Goal: Information Seeking & Learning: Learn about a topic

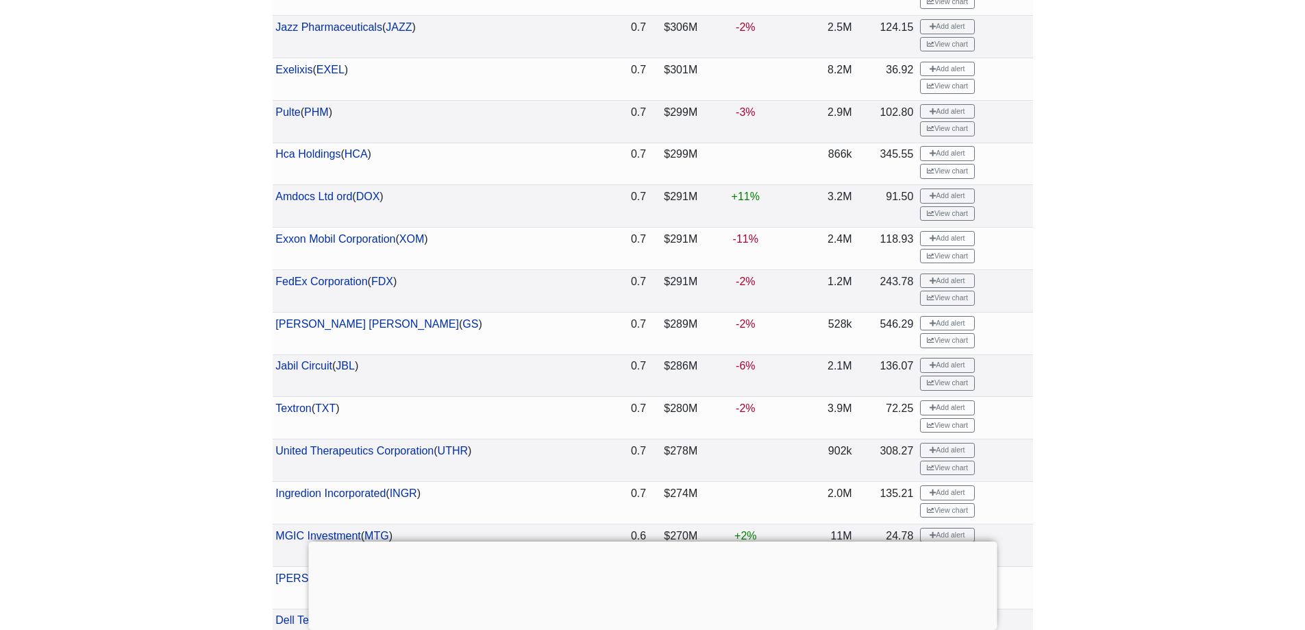
scroll to position [274, 0]
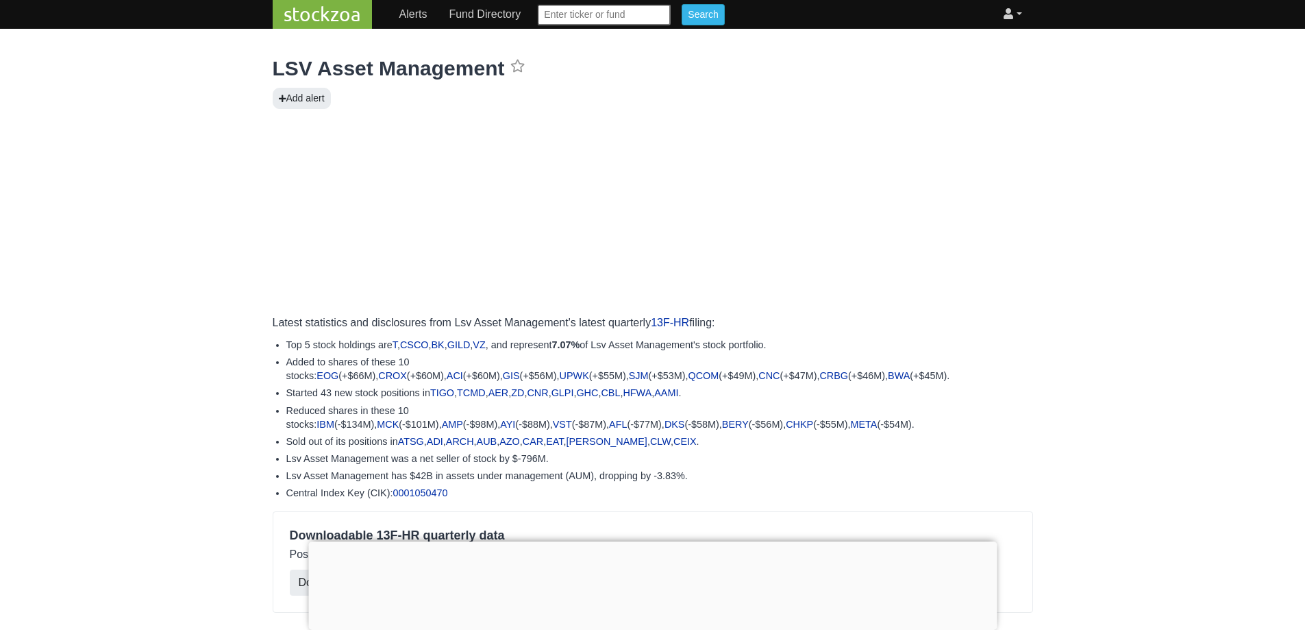
click at [552, 21] on input "text" at bounding box center [604, 14] width 134 height 21
type input "xncr"
click at [704, 14] on input "Search" at bounding box center [703, 14] width 42 height 21
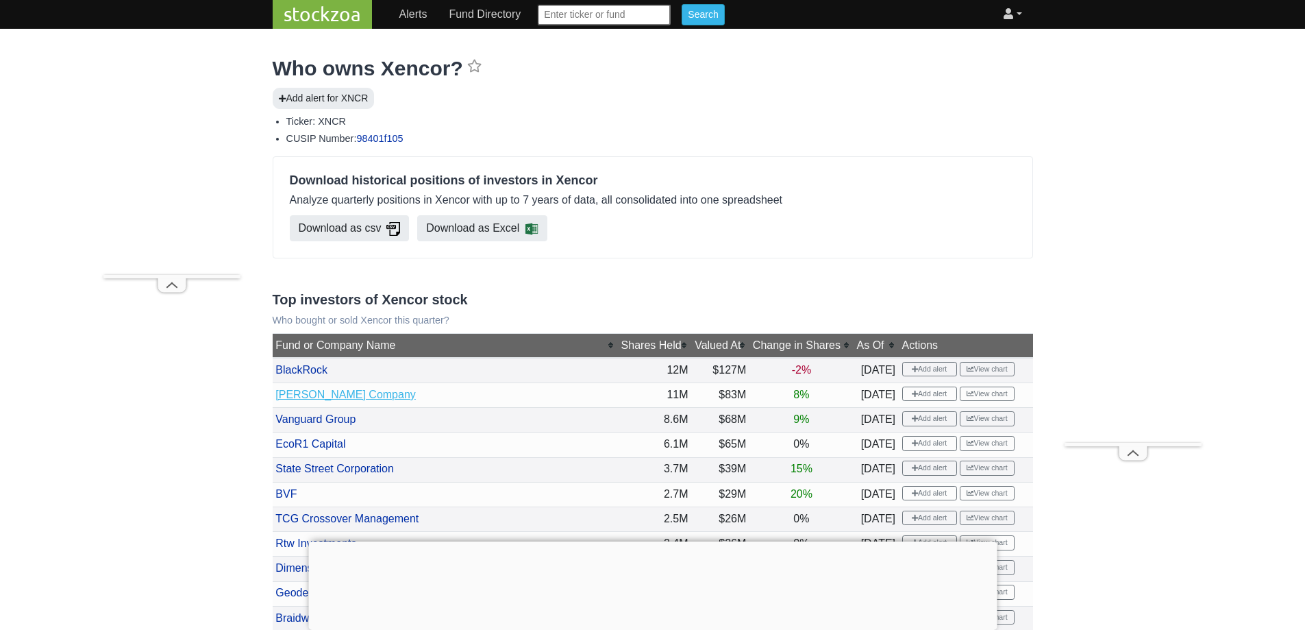
click at [416, 389] on link "[PERSON_NAME] Company" at bounding box center [345, 395] width 140 height 12
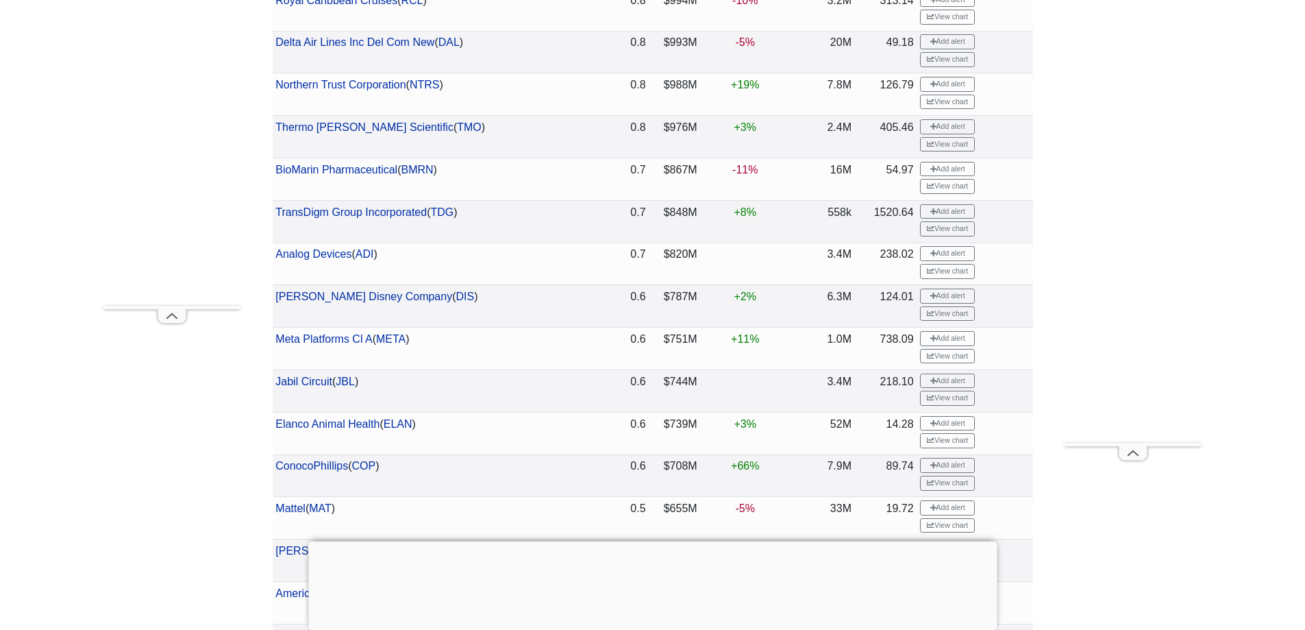
scroll to position [2193, 0]
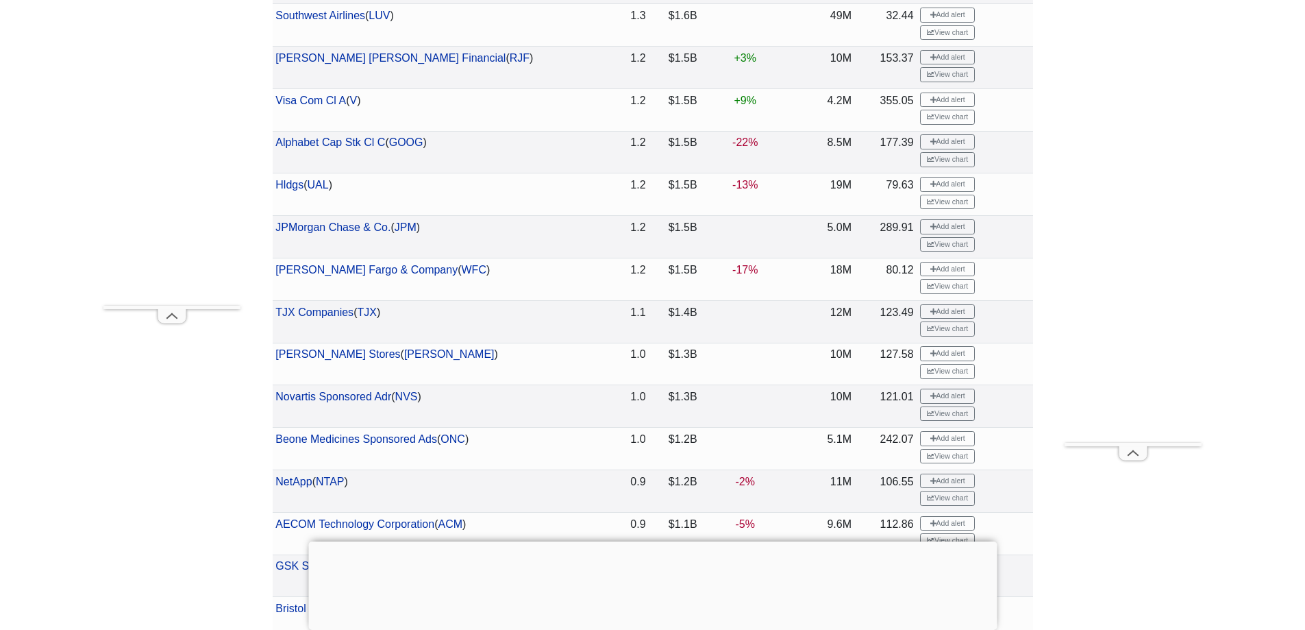
scroll to position [1370, 0]
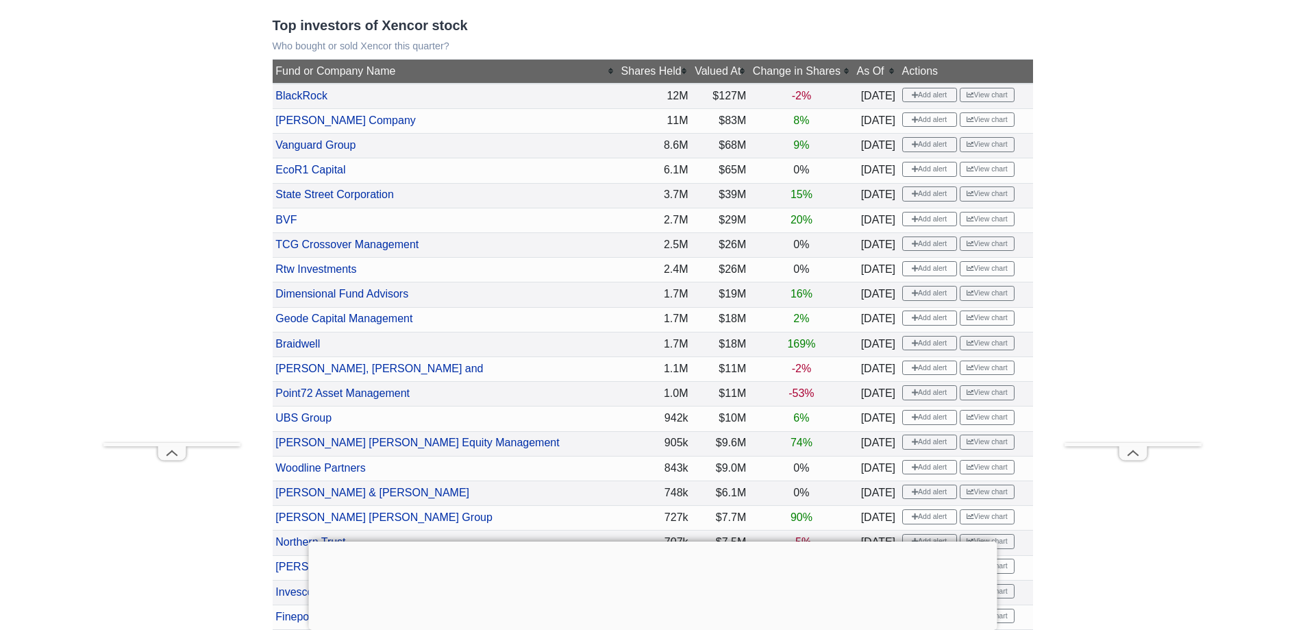
scroll to position [822, 0]
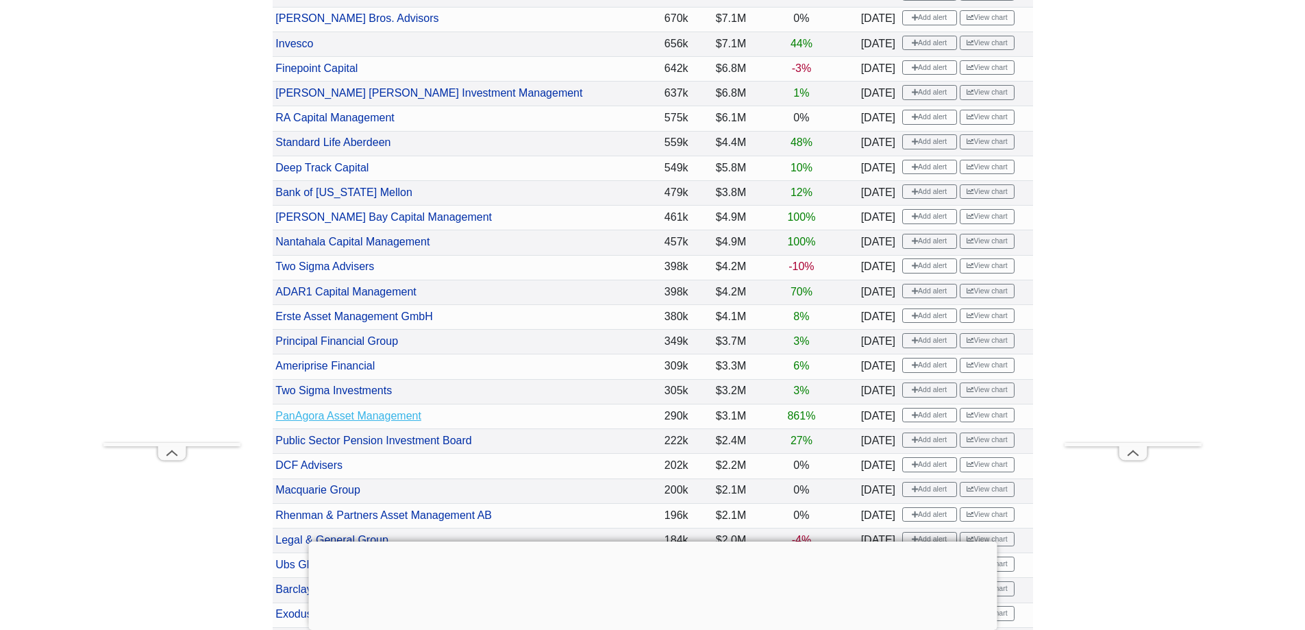
click at [361, 412] on link "PanAgora Asset Management" at bounding box center [348, 416] width 146 height 12
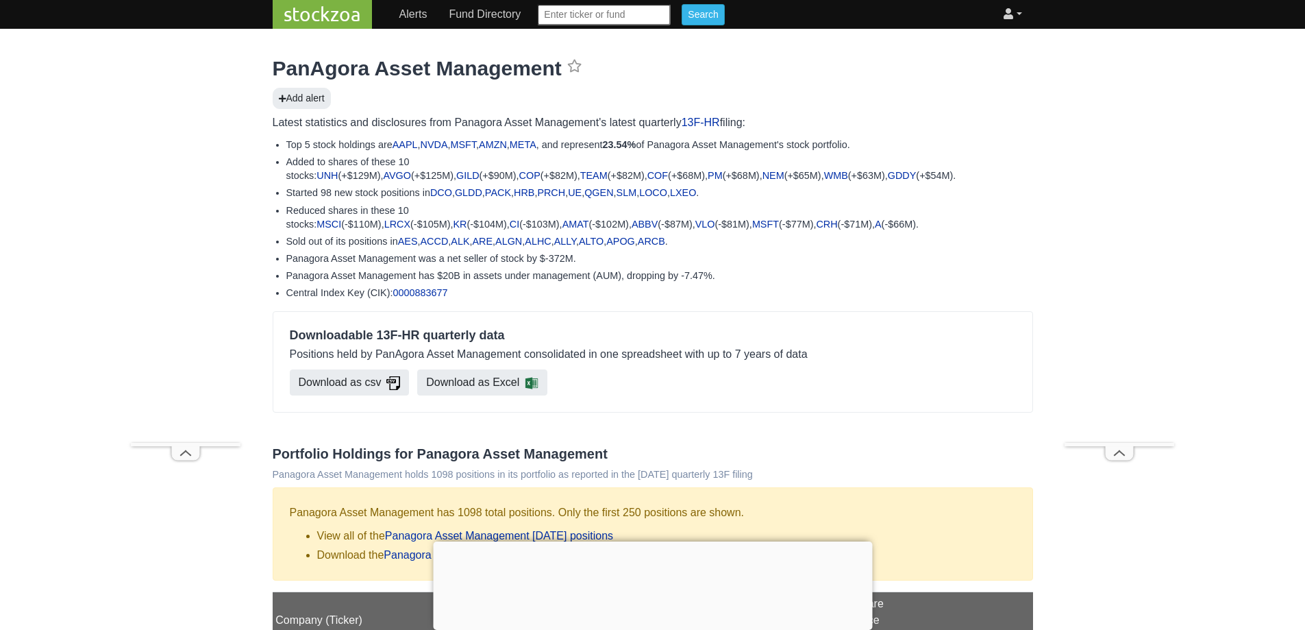
click at [567, 10] on input "text" at bounding box center [604, 14] width 134 height 21
type input "bmrn"
click at [694, 9] on input "Search" at bounding box center [703, 14] width 42 height 21
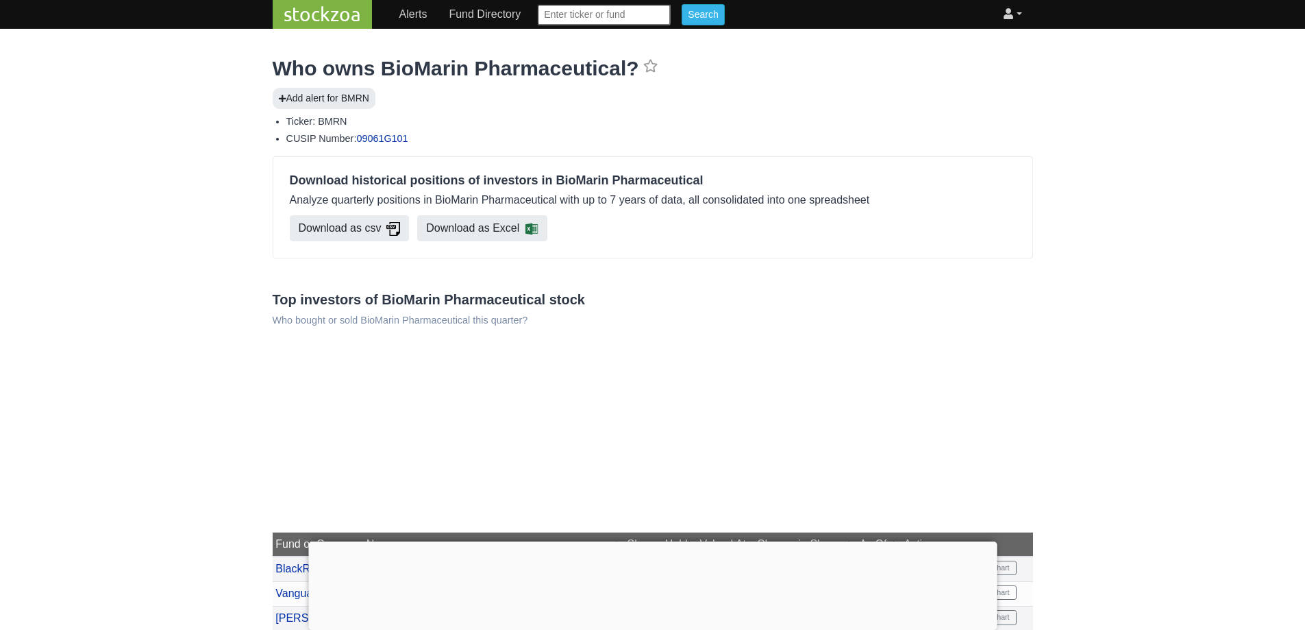
click at [548, 7] on input "text" at bounding box center [604, 14] width 134 height 21
type input "incy"
click at [702, 12] on input "Search" at bounding box center [703, 14] width 42 height 21
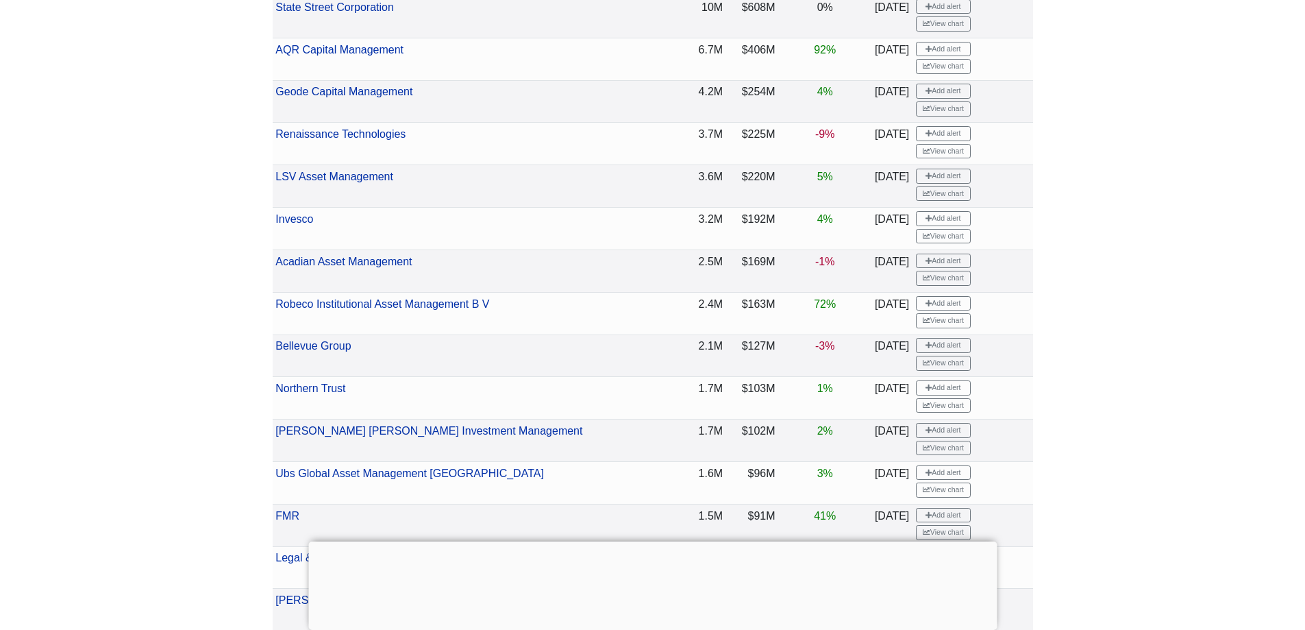
scroll to position [274, 0]
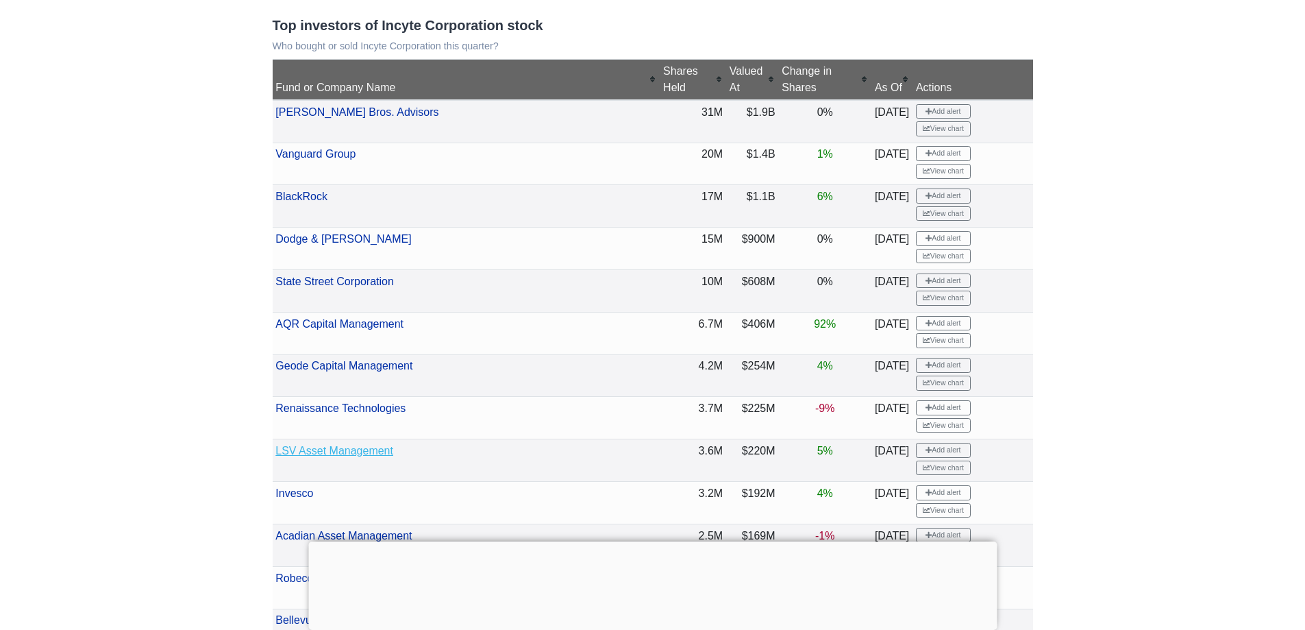
click at [349, 445] on link "LSV Asset Management" at bounding box center [334, 451] width 118 height 12
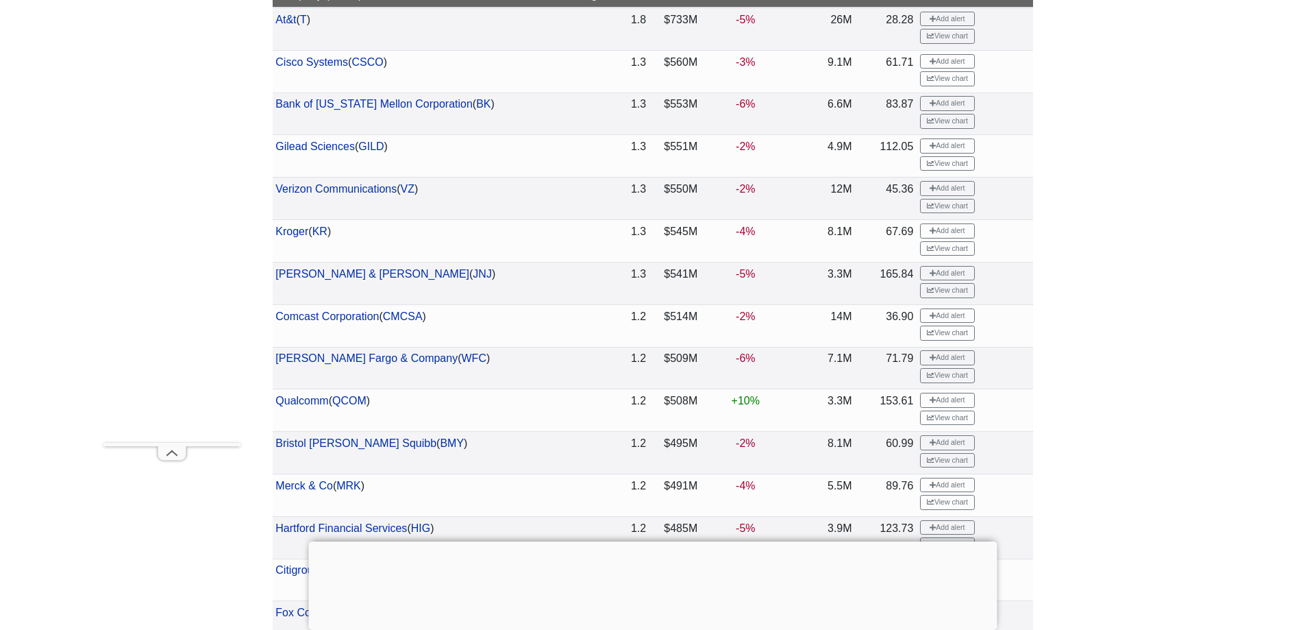
scroll to position [274, 0]
